Goal: Use online tool/utility

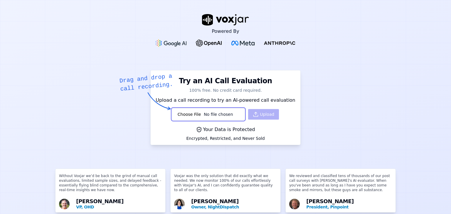
type input "C:\fakepath\2024-04-15-16-57-27_ecb5a1c8-eedf-4d30-8f87-c7912341b23f_RGBE59F202…"
click at [260, 114] on button "Upload" at bounding box center [263, 114] width 31 height 11
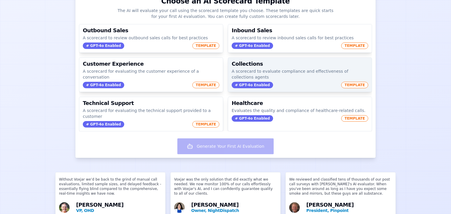
scroll to position [49, 0]
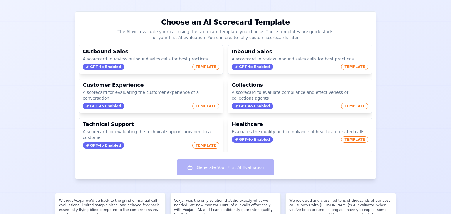
click at [77, 147] on div "Outbound Sales A scorecard to review outbound sales calls for best practices GP…" at bounding box center [225, 98] width 300 height 117
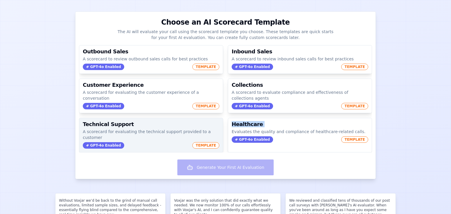
drag, startPoint x: 77, startPoint y: 147, endPoint x: 111, endPoint y: 138, distance: 34.9
click at [79, 146] on div "Outbound Sales A scorecard to review outbound sales calls for best practices GP…" at bounding box center [225, 98] width 300 height 117
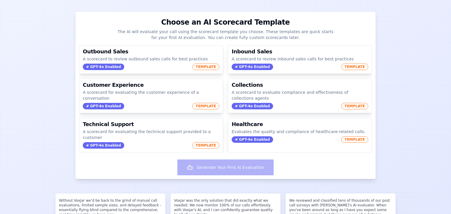
click at [160, 154] on div "Outbound Sales A scorecard to review outbound sales calls for best practices GP…" at bounding box center [225, 98] width 300 height 117
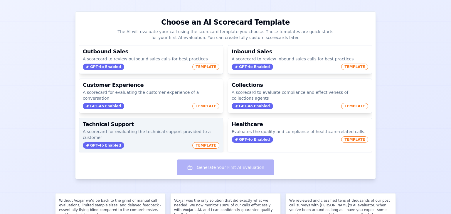
click at [156, 142] on div "GPT-4o Enabled TEMPLATE" at bounding box center [151, 145] width 136 height 6
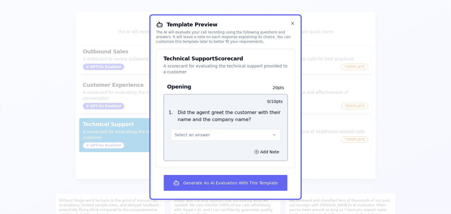
scroll to position [29, 0]
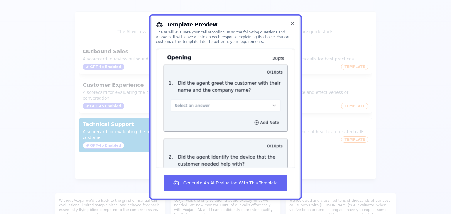
click at [223, 110] on button "Select an answer" at bounding box center [225, 106] width 109 height 12
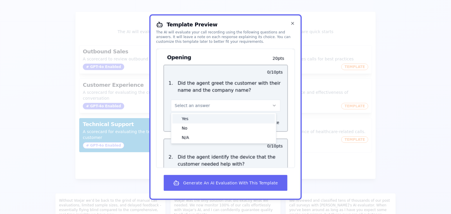
click at [218, 114] on div "Yes" at bounding box center [223, 118] width 102 height 9
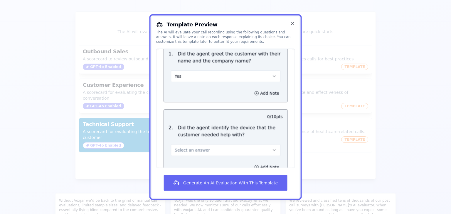
scroll to position [88, 0]
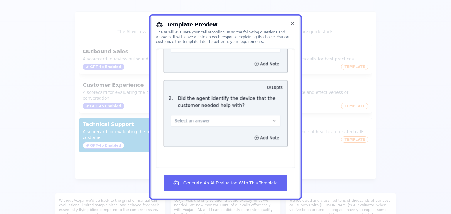
click at [215, 118] on button "Select an answer" at bounding box center [225, 121] width 109 height 12
click at [199, 137] on div "Yes" at bounding box center [223, 133] width 102 height 9
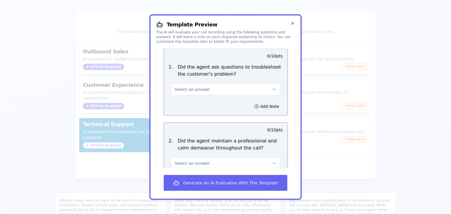
scroll to position [235, 0]
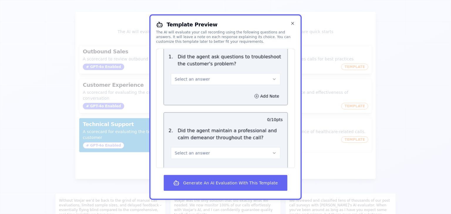
click at [199, 73] on button "Select an answer" at bounding box center [225, 79] width 109 height 12
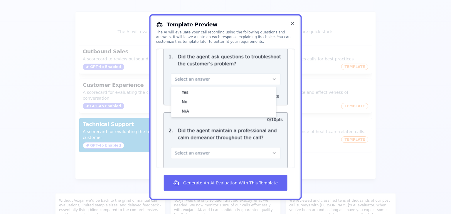
click at [198, 79] on span "Select an answer" at bounding box center [192, 79] width 35 height 6
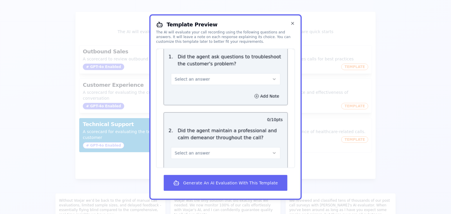
click at [198, 80] on span "Select an answer" at bounding box center [192, 79] width 35 height 6
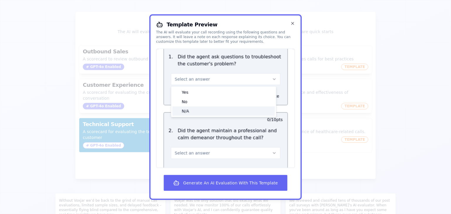
click at [189, 107] on div "N/A" at bounding box center [223, 110] width 102 height 9
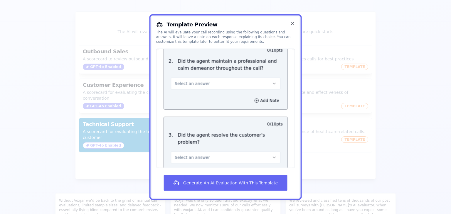
scroll to position [338, 0]
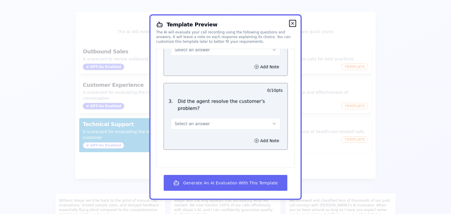
click at [293, 22] on icon "button" at bounding box center [292, 23] width 5 height 5
